Goal: Task Accomplishment & Management: Manage account settings

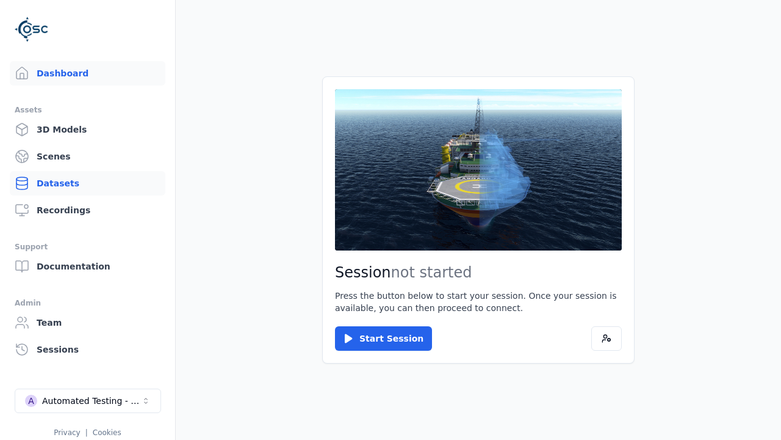
click at [87, 183] on link "Datasets" at bounding box center [88, 183] width 156 height 24
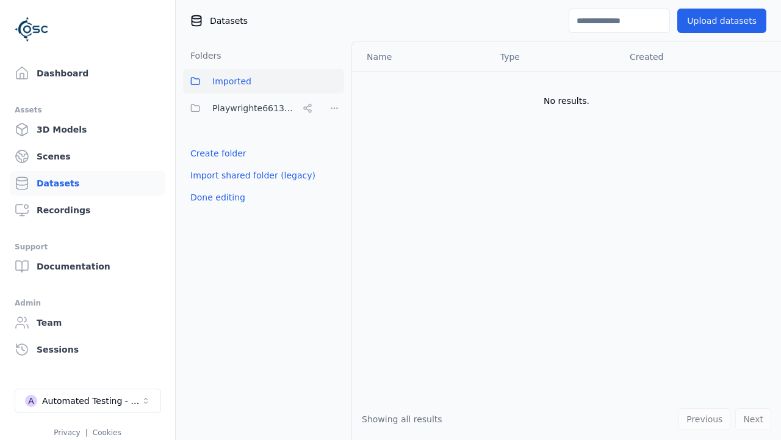
click at [215, 153] on link "Create folder" at bounding box center [218, 153] width 56 height 12
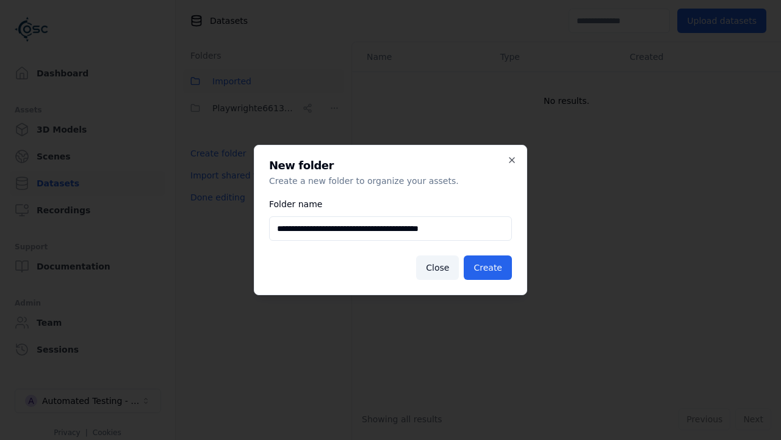
click at [490, 267] on button "Create" at bounding box center [488, 267] width 48 height 24
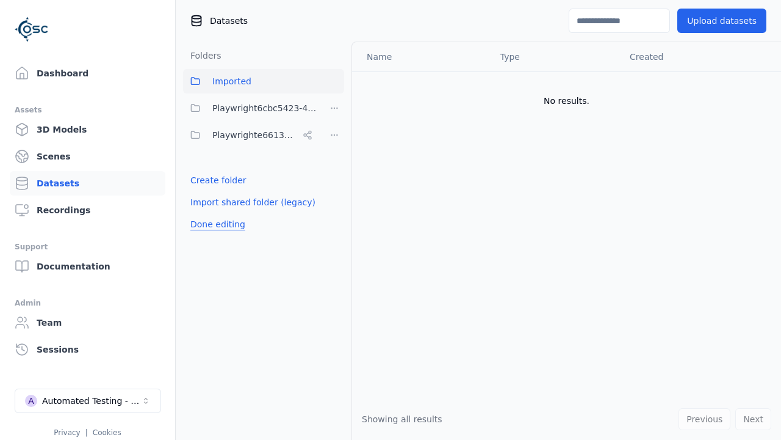
click at [215, 224] on button "Done editing" at bounding box center [218, 224] width 70 height 22
click at [204, 213] on button "Done editing" at bounding box center [218, 224] width 70 height 22
click at [335, 108] on html "Support Dashboard Assets 3D Models Scenes Datasets Recordings Support Documenta…" at bounding box center [390, 220] width 781 height 440
click at [334, 152] on div "Share" at bounding box center [339, 153] width 82 height 20
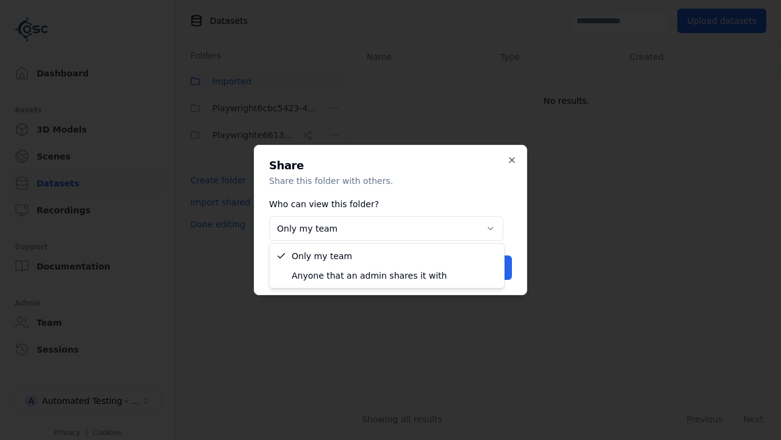
click at [386, 228] on body "**********" at bounding box center [390, 220] width 781 height 440
select select "****"
click at [493, 267] on button "Save" at bounding box center [492, 267] width 40 height 24
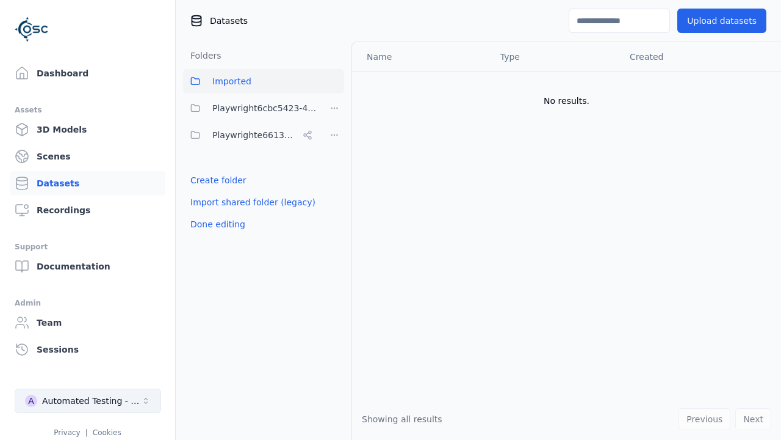
click at [215, 224] on button "Done editing" at bounding box center [218, 224] width 70 height 22
click at [88, 400] on div "Automated Testing - Playwright" at bounding box center [91, 400] width 99 height 12
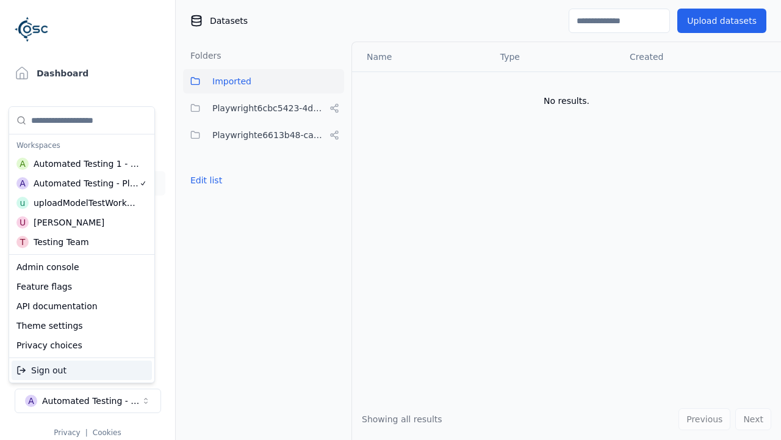
click at [81, 163] on div "Automated Testing 1 - Playwright" at bounding box center [87, 163] width 106 height 12
click at [391, 220] on html "Support Dashboard Assets 3D Models Scenes Datasets Recordings Support Documenta…" at bounding box center [390, 220] width 781 height 440
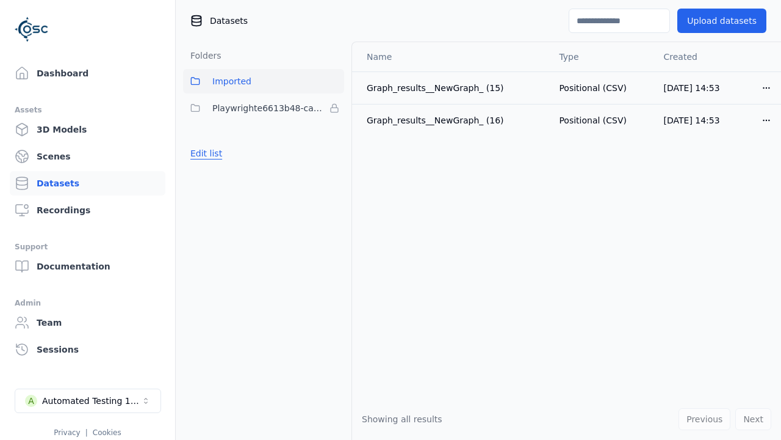
click at [204, 153] on button "Edit list" at bounding box center [206, 153] width 46 height 22
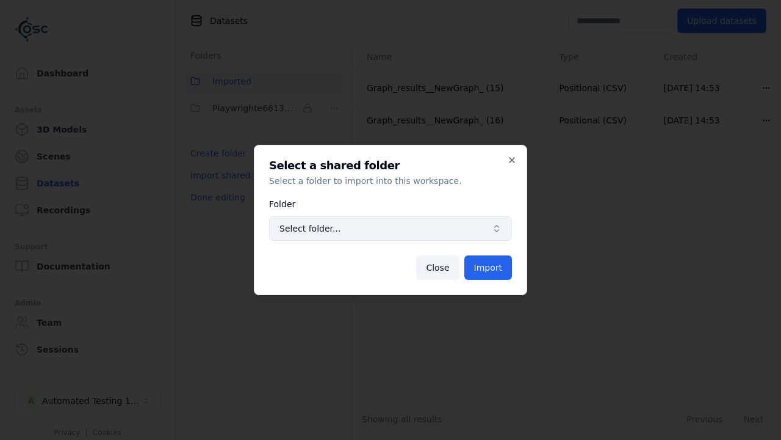
click at [391, 228] on span "Select folder..." at bounding box center [384, 228] width 208 height 12
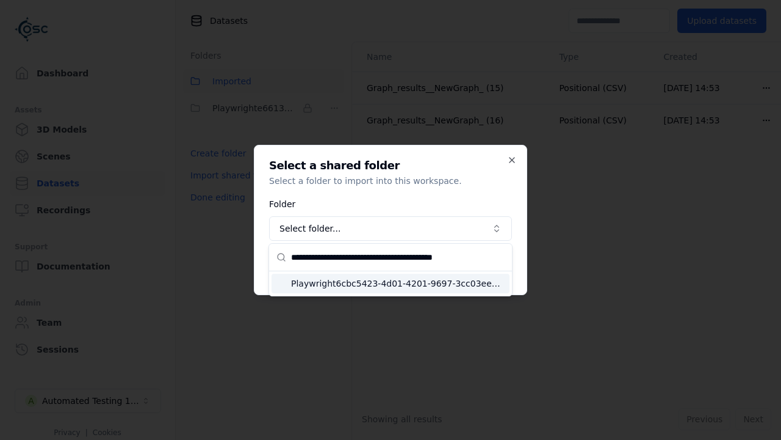
type input "**********"
click at [398, 283] on span "Playwright6cbc5423-4d01-4201-9697-3cc03eedd7bf" at bounding box center [398, 283] width 214 height 12
click at [490, 267] on button "Import" at bounding box center [489, 267] width 48 height 24
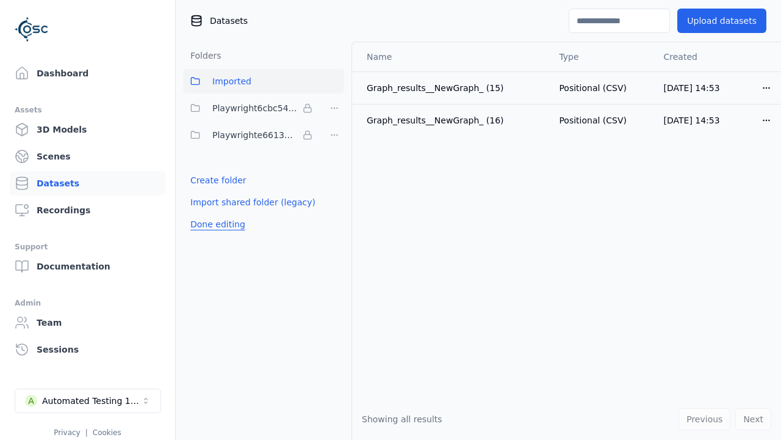
click at [215, 224] on button "Done editing" at bounding box center [218, 224] width 70 height 22
click at [204, 213] on button "Done editing" at bounding box center [218, 224] width 70 height 22
click at [335, 108] on html "Support Dashboard Assets 3D Models Scenes Datasets Recordings Support Documenta…" at bounding box center [390, 220] width 781 height 440
click at [391, 220] on html "Support Dashboard Assets 3D Models Scenes Datasets Recordings Support Documenta…" at bounding box center [390, 220] width 781 height 440
click at [215, 224] on button "Done editing" at bounding box center [218, 224] width 70 height 22
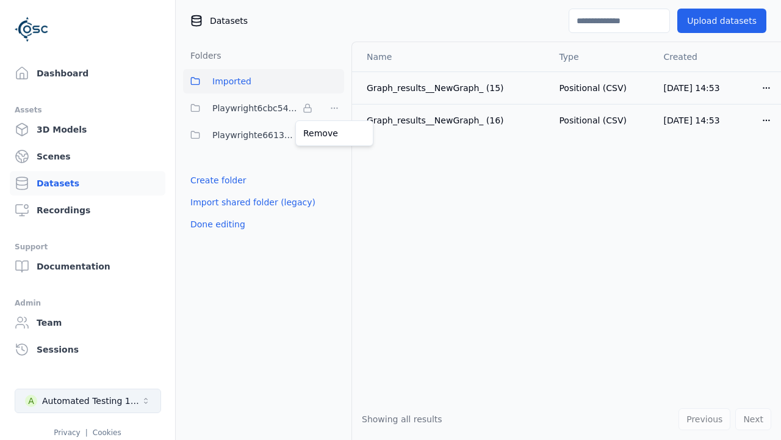
click at [88, 400] on div "Automated Testing 1 - Playwright" at bounding box center [91, 400] width 99 height 12
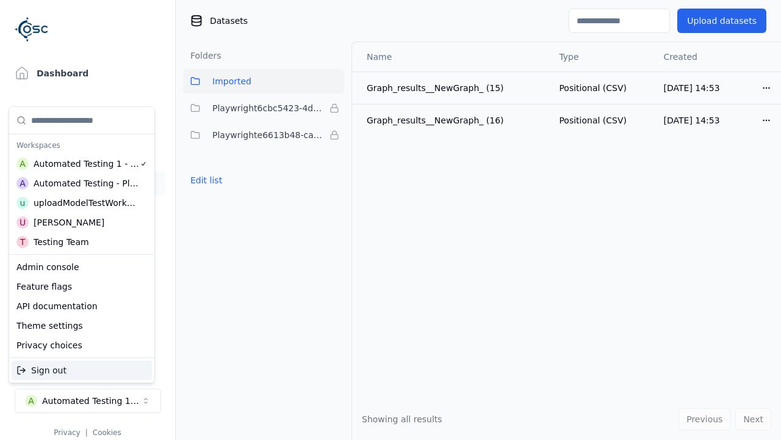
click at [79, 183] on div "Automated Testing - Playwright" at bounding box center [87, 183] width 106 height 12
click at [391, 220] on html "Support Dashboard Assets 3D Models Scenes Datasets Recordings Support Documenta…" at bounding box center [390, 220] width 781 height 440
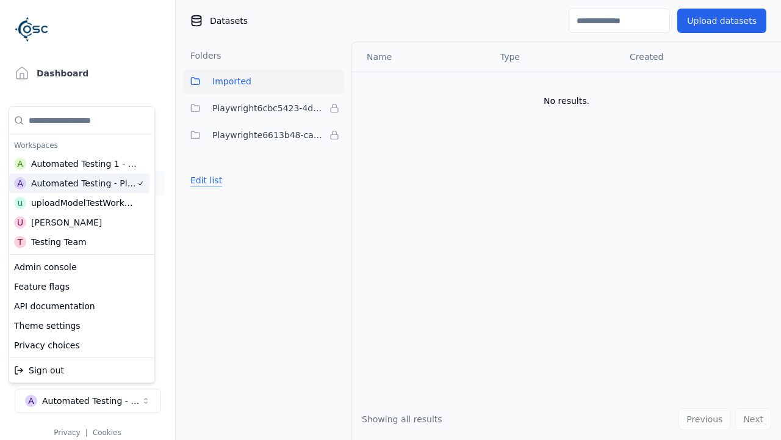
click at [204, 180] on button "Edit list" at bounding box center [206, 180] width 46 height 22
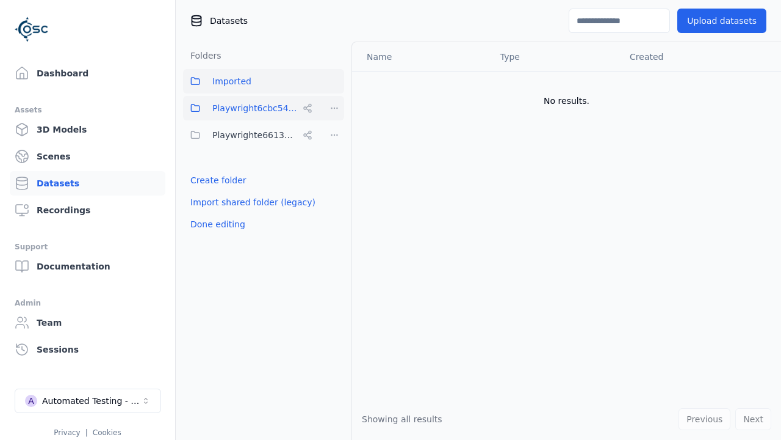
click at [335, 108] on html "Support Dashboard Assets 3D Models Scenes Datasets Recordings Support Documenta…" at bounding box center [390, 220] width 781 height 440
click at [334, 172] on div "Rename" at bounding box center [339, 172] width 82 height 20
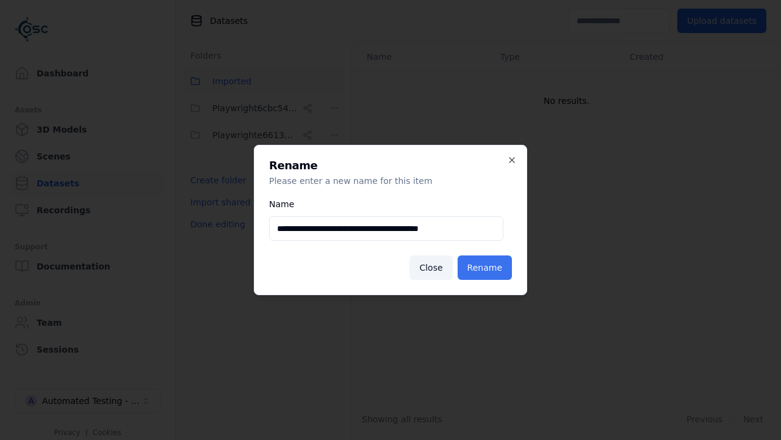
click at [386, 228] on input "**********" at bounding box center [386, 228] width 234 height 24
type input "**********"
click at [487, 267] on button "Rename" at bounding box center [485, 267] width 54 height 24
click at [215, 224] on button "Done editing" at bounding box center [218, 224] width 70 height 22
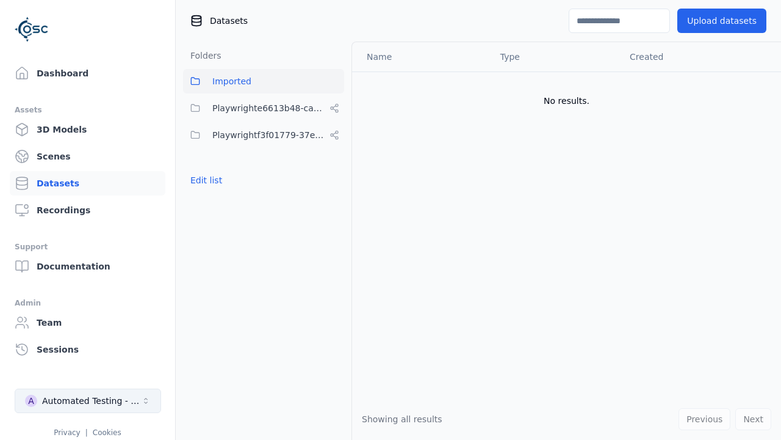
click at [88, 400] on div "Automated Testing - Playwright" at bounding box center [91, 400] width 99 height 12
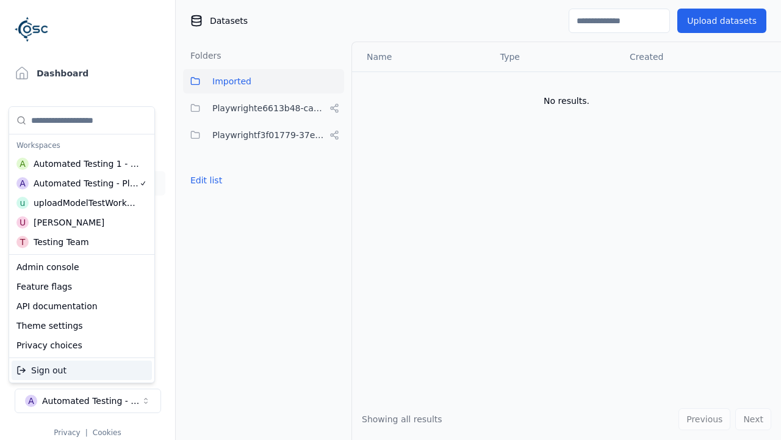
click at [81, 163] on div "Automated Testing 1 - Playwright" at bounding box center [87, 163] width 106 height 12
click at [391, 220] on html "Support Dashboard Assets 3D Models Scenes Datasets Recordings Support Documenta…" at bounding box center [390, 220] width 781 height 440
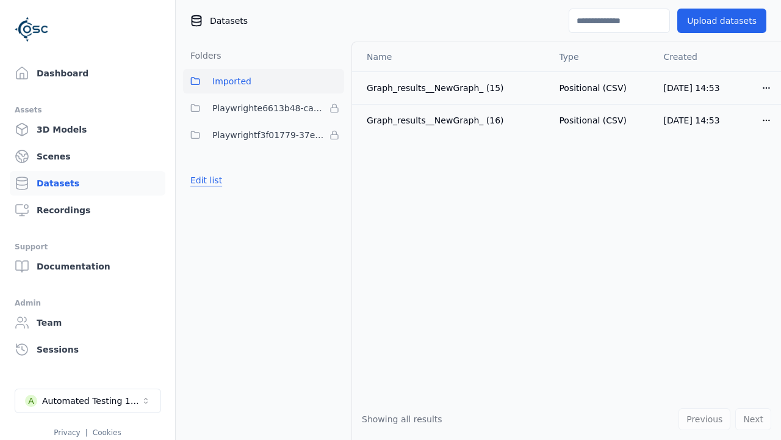
click at [204, 180] on button "Edit list" at bounding box center [206, 180] width 46 height 22
click at [335, 135] on html "Support Dashboard Assets 3D Models Scenes Datasets Recordings Support Documenta…" at bounding box center [390, 220] width 781 height 440
click at [335, 159] on div "Remove" at bounding box center [335, 160] width 72 height 20
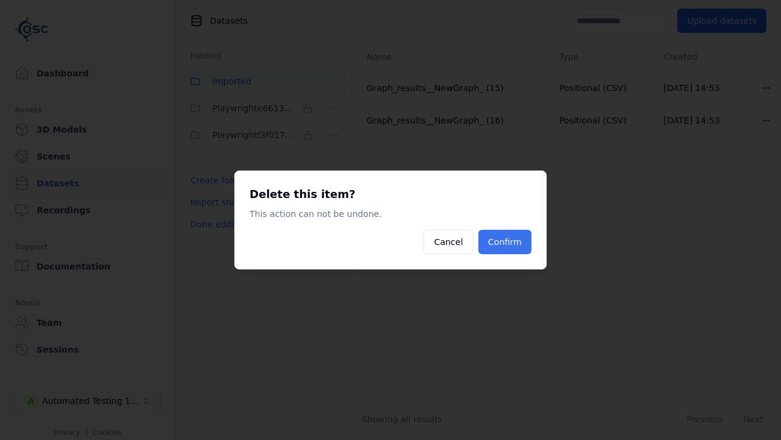
click at [507, 242] on button "Confirm" at bounding box center [505, 242] width 53 height 24
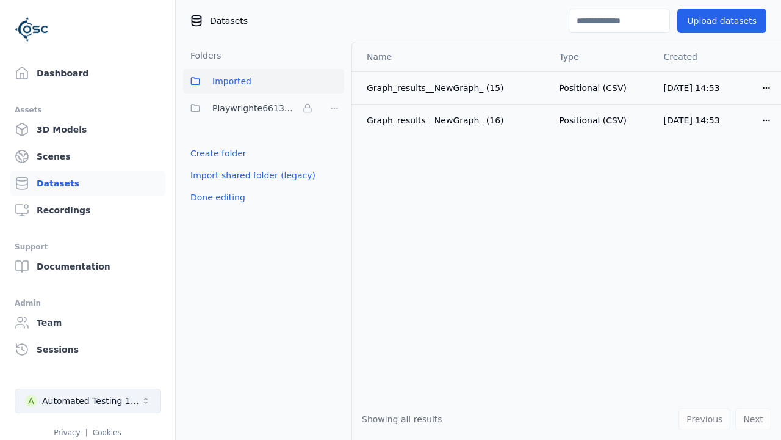
click at [215, 197] on button "Done editing" at bounding box center [218, 197] width 70 height 22
click at [88, 400] on div "Automated Testing 1 - Playwright" at bounding box center [91, 400] width 99 height 12
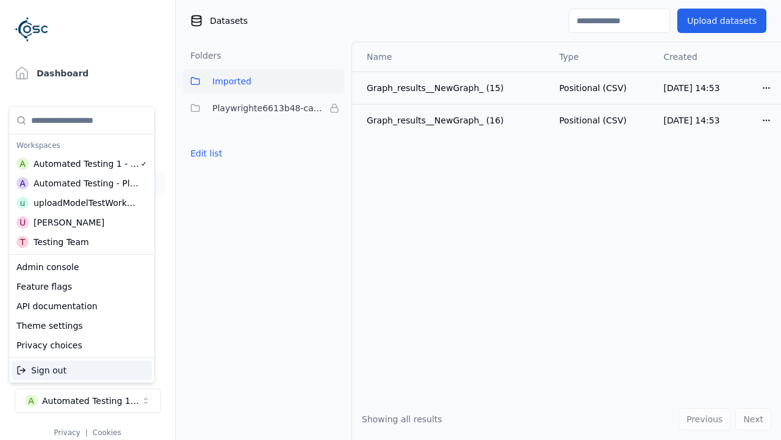
click at [79, 183] on div "Automated Testing - Playwright" at bounding box center [87, 183] width 106 height 12
click at [391, 220] on html "Support Dashboard Assets 3D Models Scenes Datasets Recordings Support Documenta…" at bounding box center [390, 220] width 781 height 440
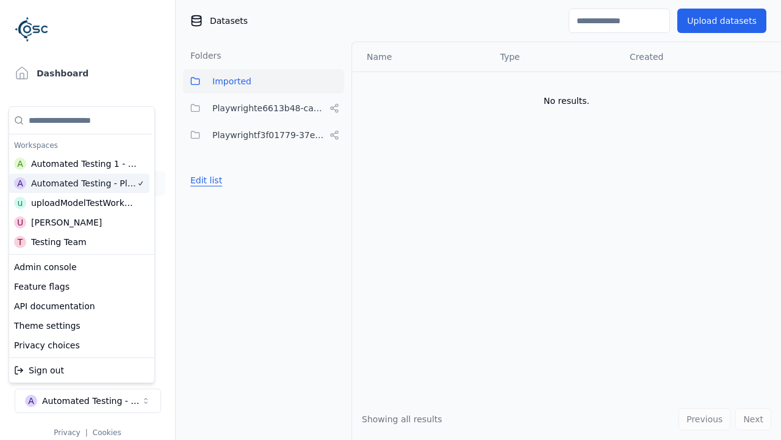
click at [204, 180] on button "Edit list" at bounding box center [206, 180] width 46 height 22
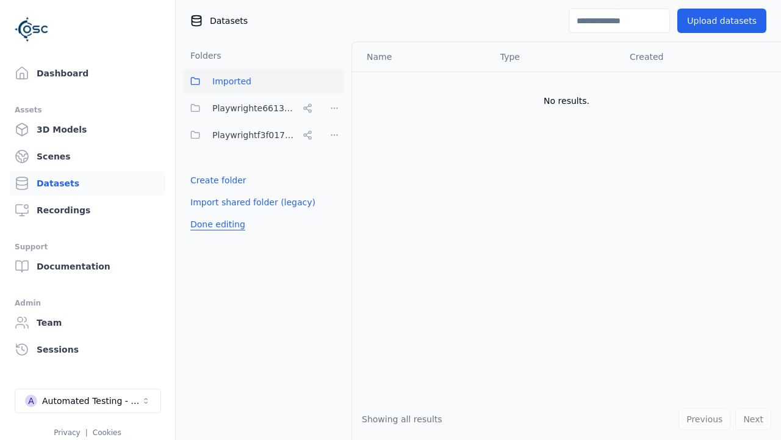
click at [335, 135] on html "Support Dashboard Assets 3D Models Scenes Datasets Recordings Support Documenta…" at bounding box center [390, 220] width 781 height 440
click at [334, 179] on div "Share" at bounding box center [339, 180] width 82 height 20
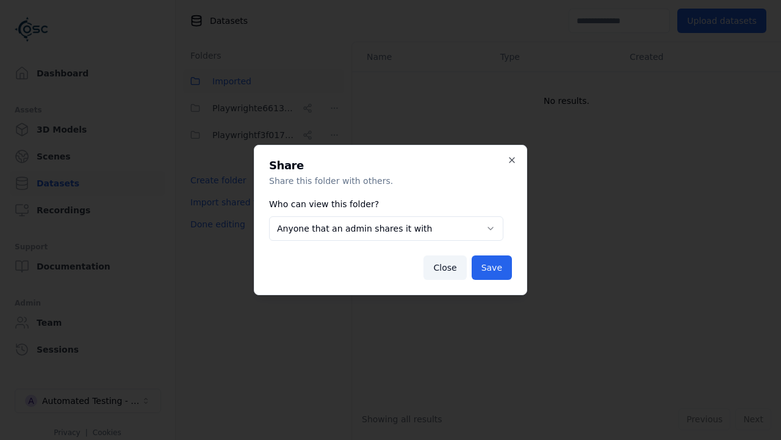
click at [386, 228] on body "**********" at bounding box center [390, 220] width 781 height 440
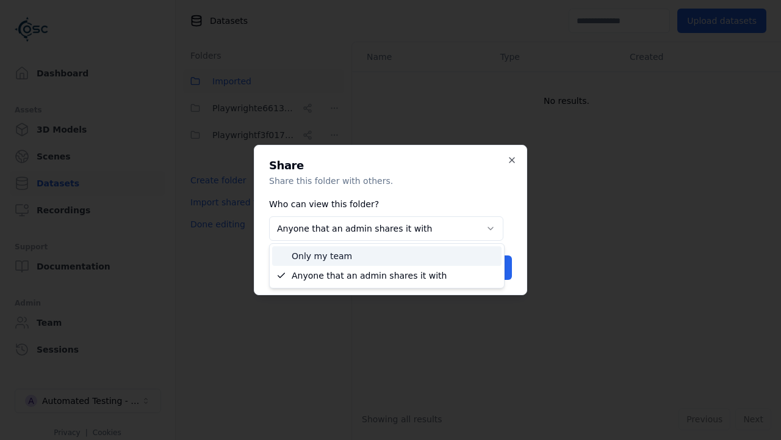
select select "*****"
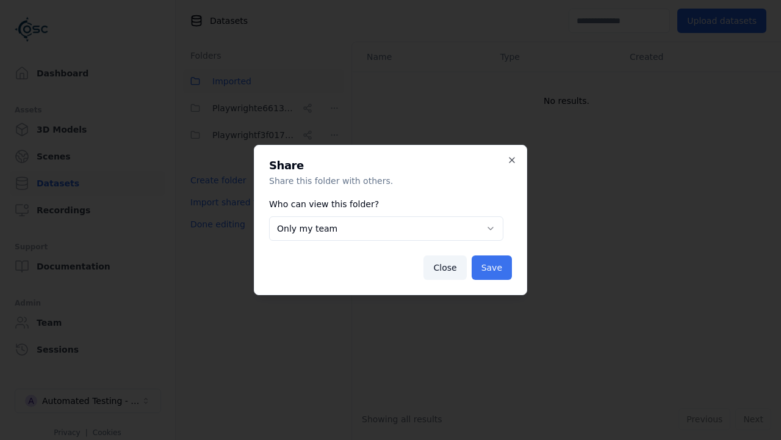
click at [493, 267] on button "Save" at bounding box center [492, 267] width 40 height 24
click at [215, 224] on button "Done editing" at bounding box center [218, 224] width 70 height 22
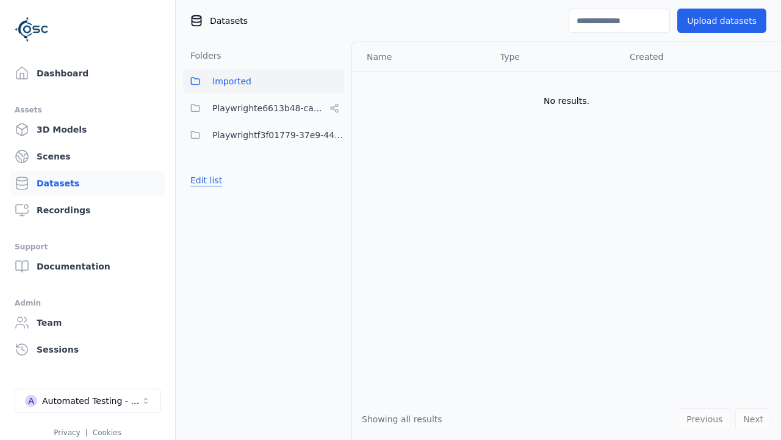
click at [204, 180] on button "Edit list" at bounding box center [206, 180] width 46 height 22
click at [335, 135] on html "Support Dashboard Assets 3D Models Scenes Datasets Recordings Support Documenta…" at bounding box center [390, 220] width 781 height 440
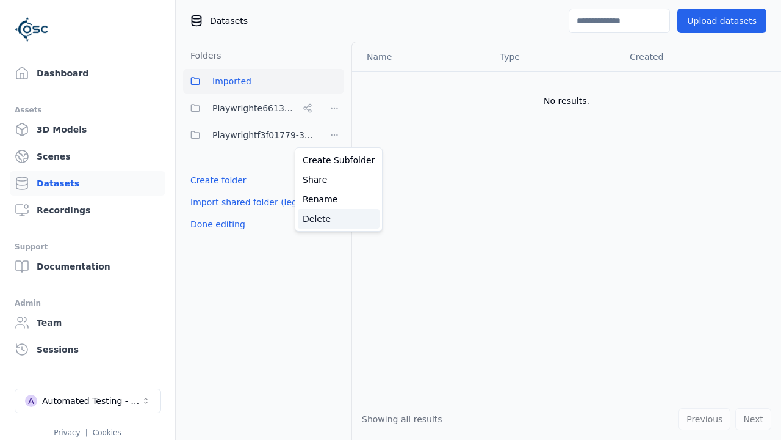
click at [334, 218] on div "Delete" at bounding box center [339, 219] width 82 height 20
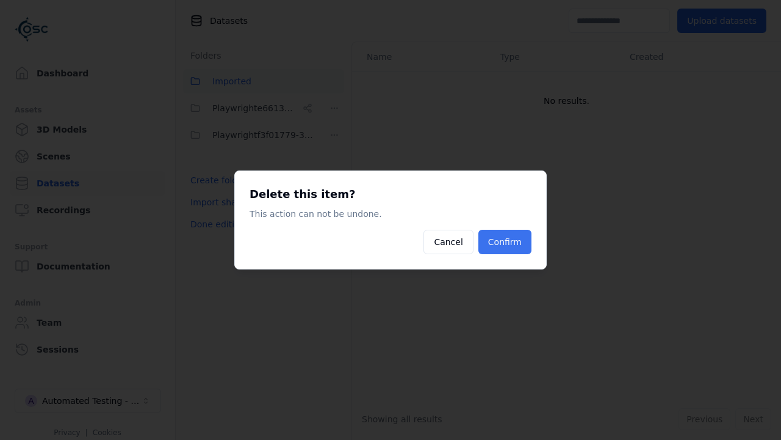
click at [507, 242] on button "Confirm" at bounding box center [505, 242] width 53 height 24
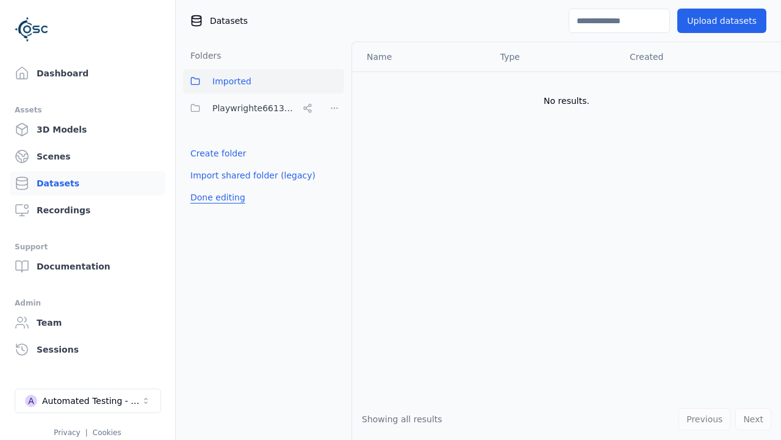
click at [215, 197] on button "Done editing" at bounding box center [218, 197] width 70 height 22
